Goal: Find specific page/section: Find specific page/section

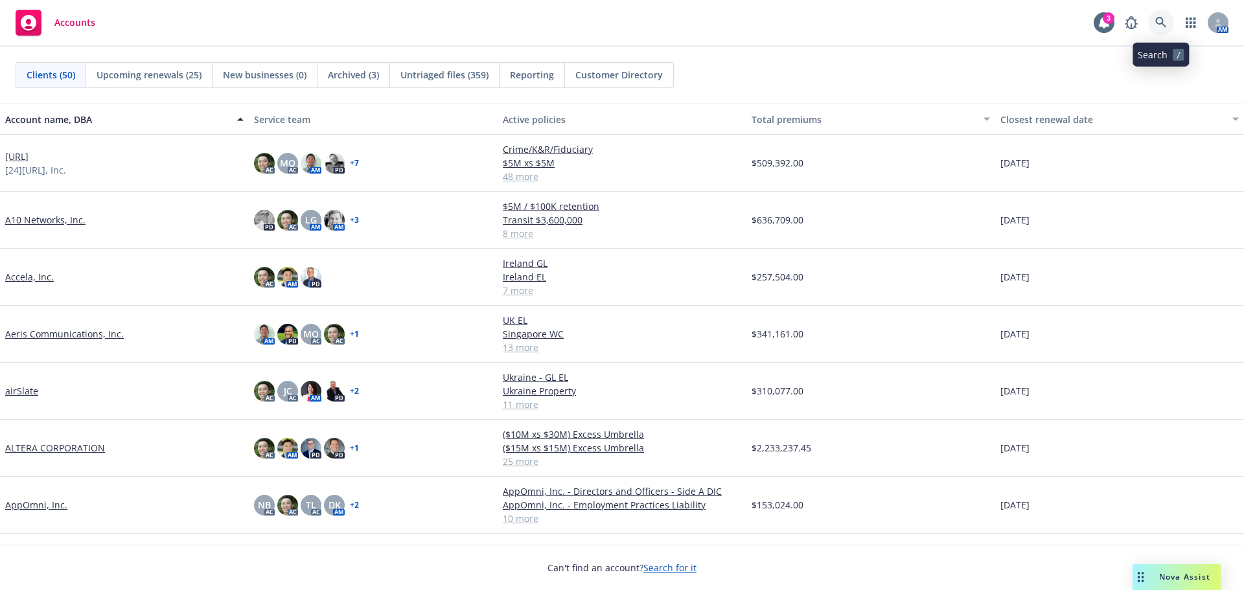
click at [1166, 17] on icon at bounding box center [1161, 23] width 12 height 12
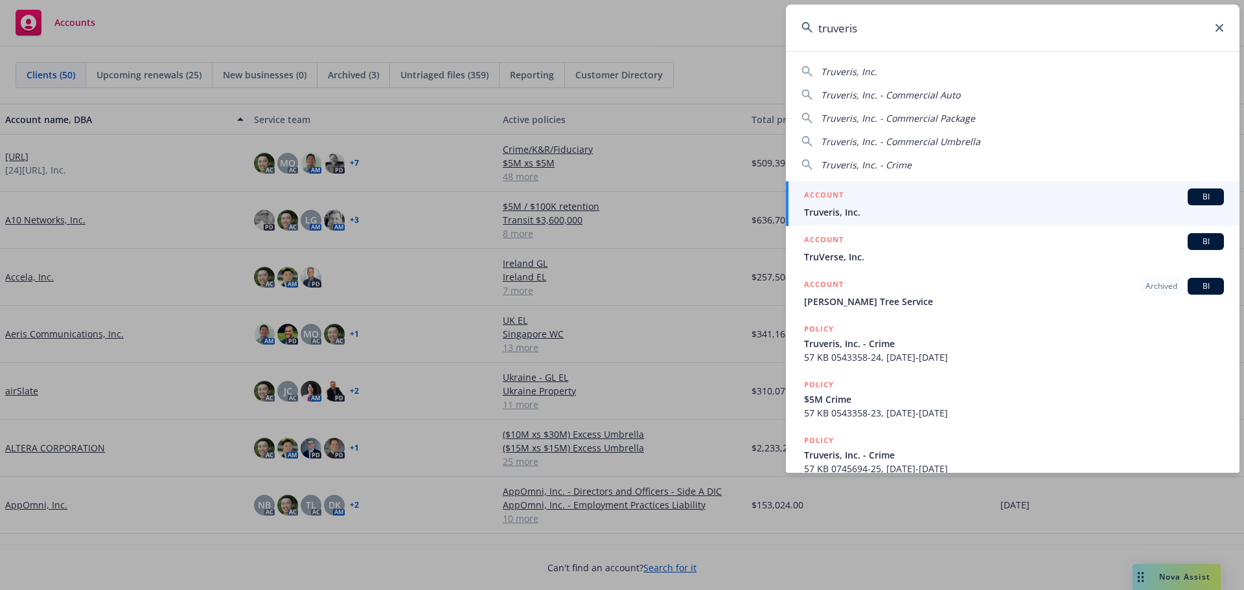
type input "truveris"
click at [991, 189] on div "ACCOUNT BI" at bounding box center [1014, 197] width 420 height 17
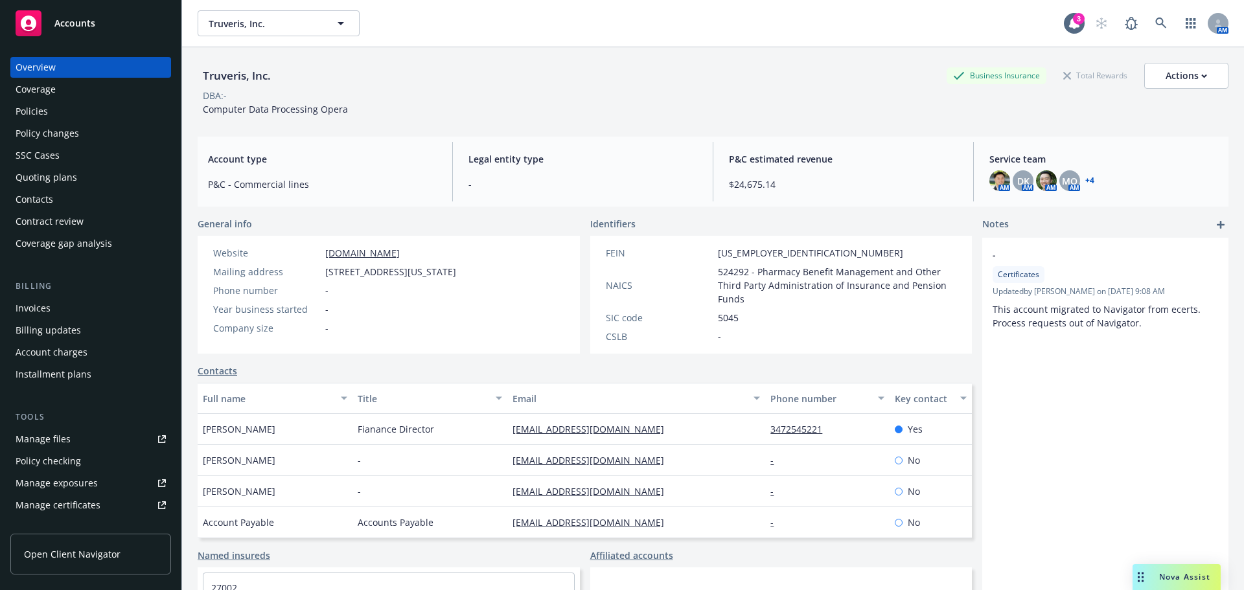
click at [56, 108] on div "Policies" at bounding box center [91, 111] width 150 height 21
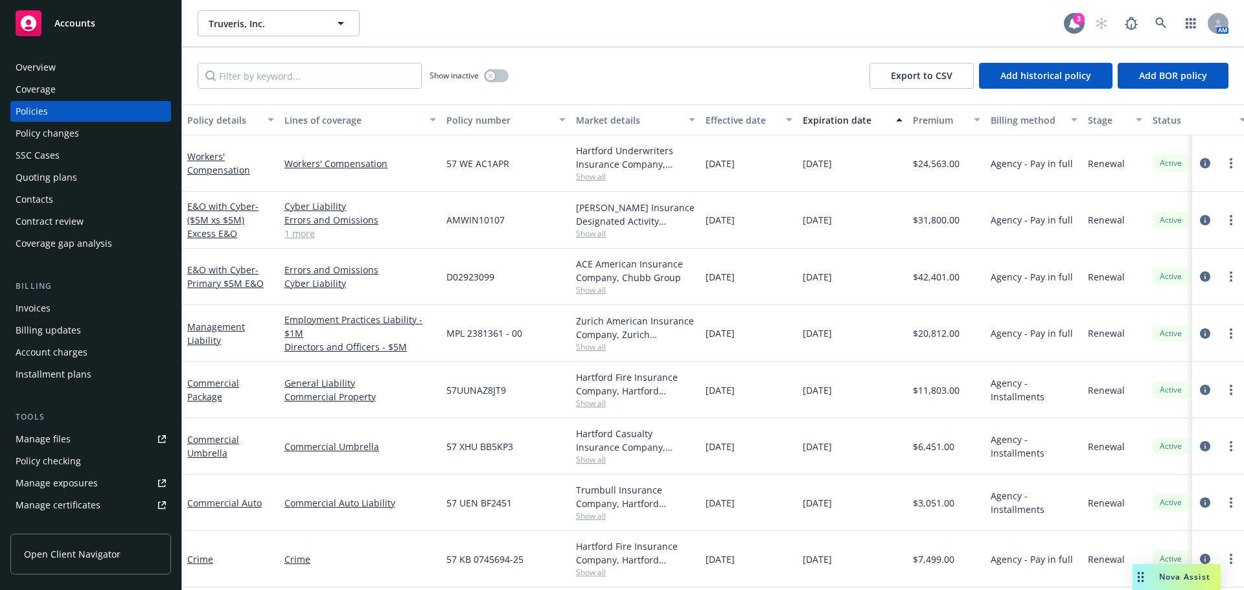
click at [1074, 27] on icon at bounding box center [1074, 23] width 10 height 12
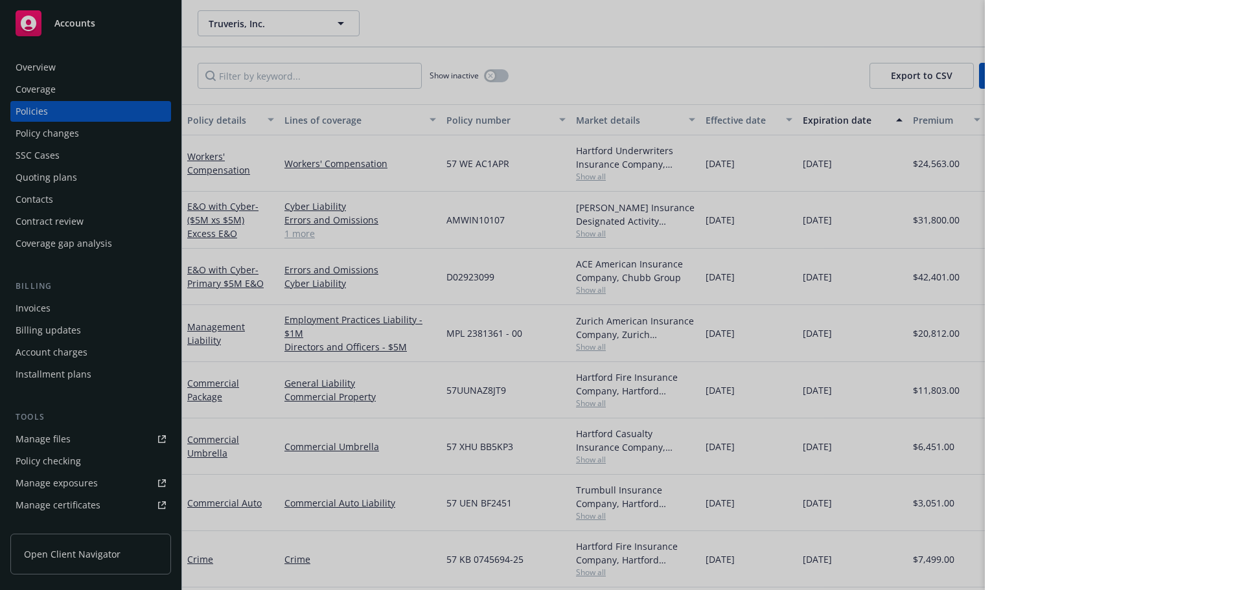
click at [866, 32] on div at bounding box center [622, 295] width 1244 height 590
